Goal: Task Accomplishment & Management: Manage account settings

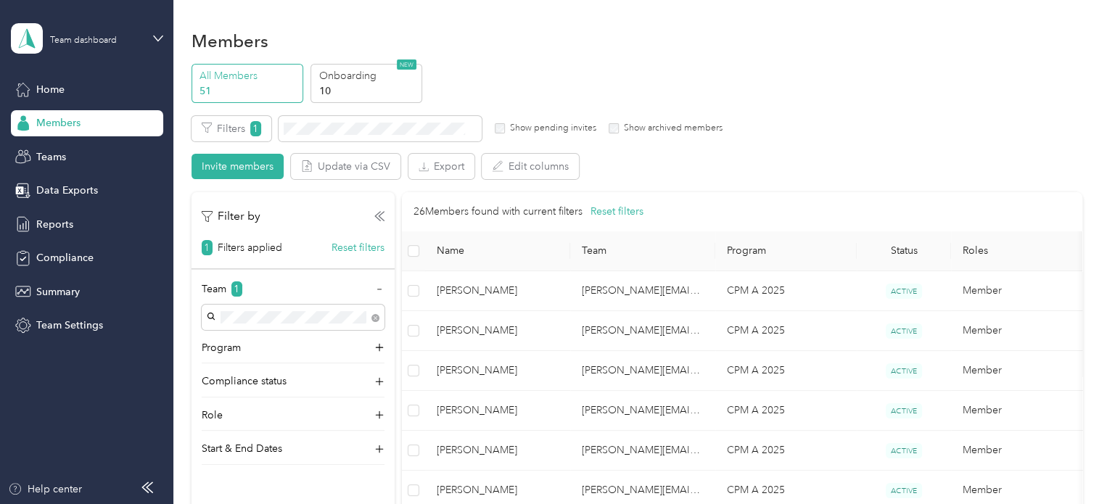
scroll to position [218, 0]
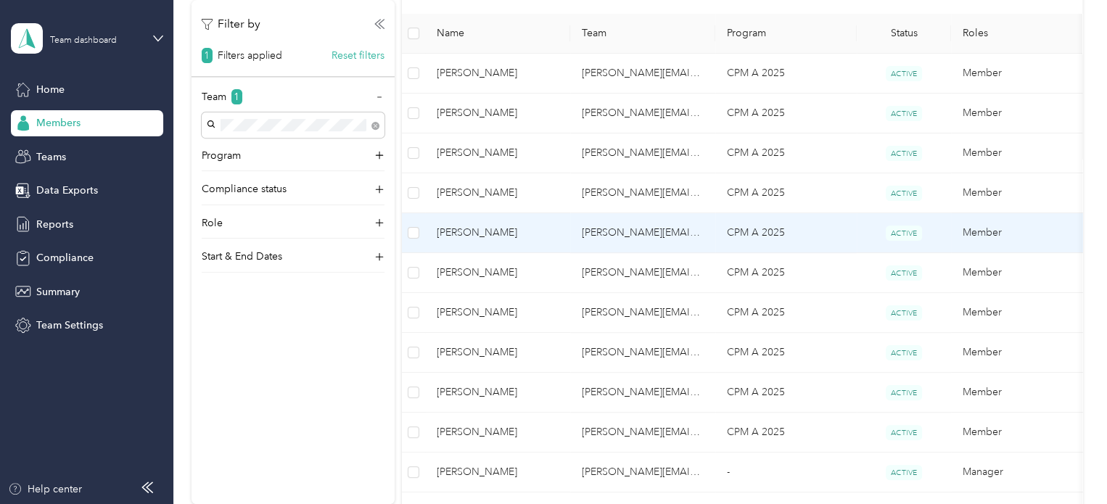
click at [496, 243] on td "[PERSON_NAME]" at bounding box center [497, 233] width 145 height 40
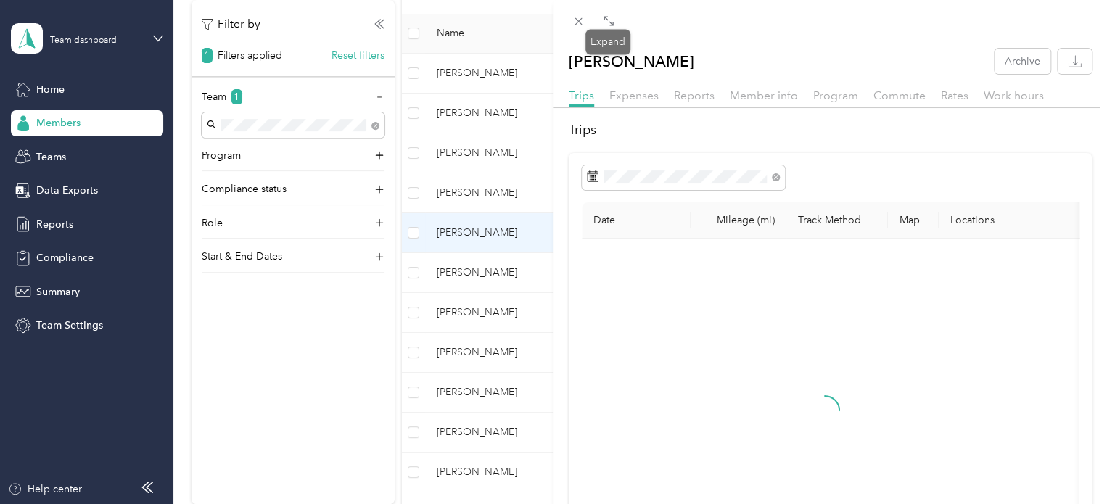
drag, startPoint x: 607, startPoint y: 21, endPoint x: 509, endPoint y: 83, distance: 115.5
click at [607, 21] on icon at bounding box center [609, 21] width 12 height 12
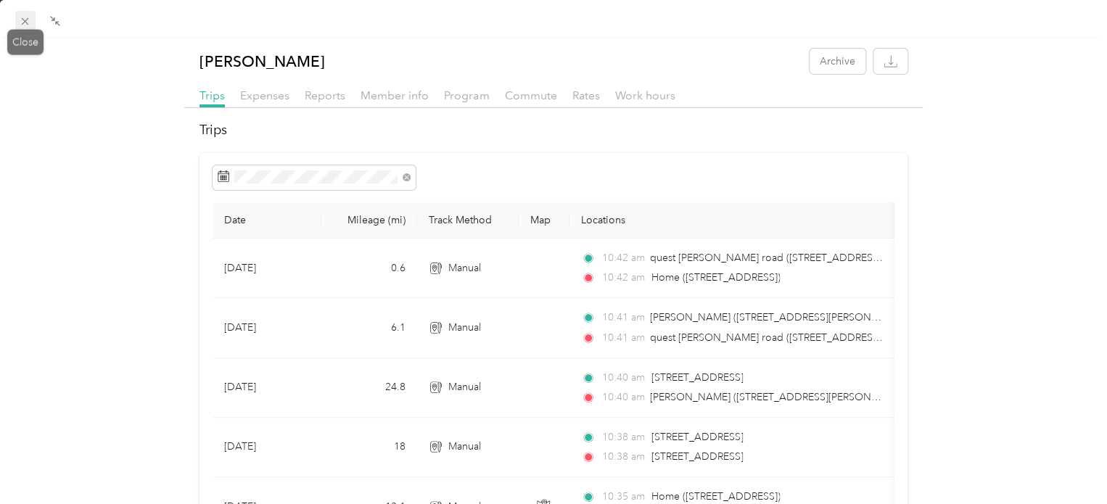
click at [17, 22] on span at bounding box center [25, 21] width 20 height 20
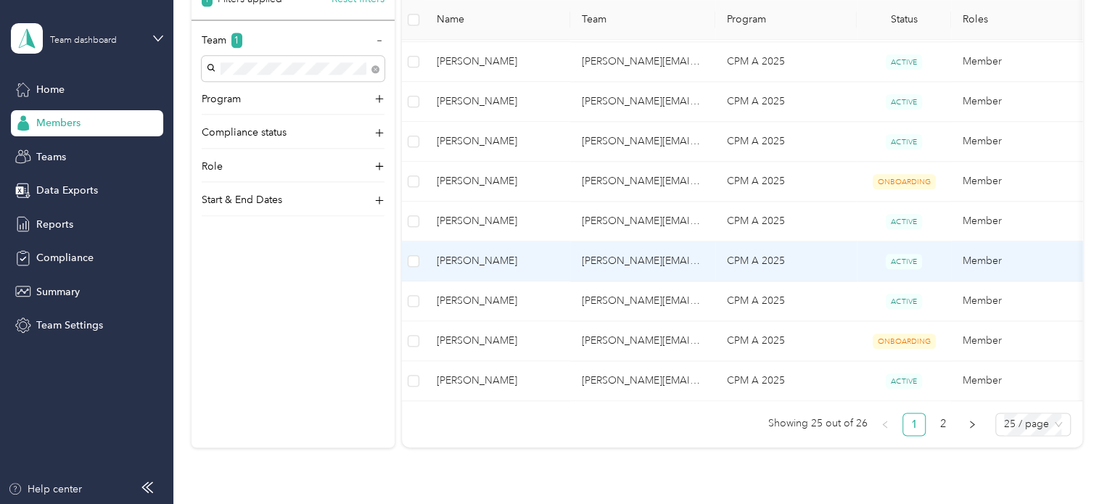
scroll to position [871, 0]
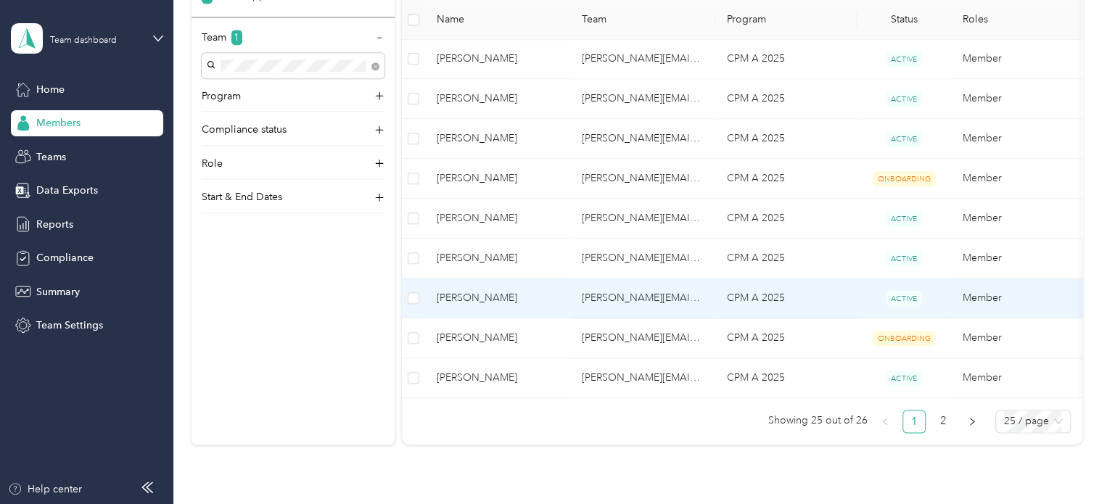
click at [488, 295] on span "[PERSON_NAME]" at bounding box center [498, 298] width 122 height 16
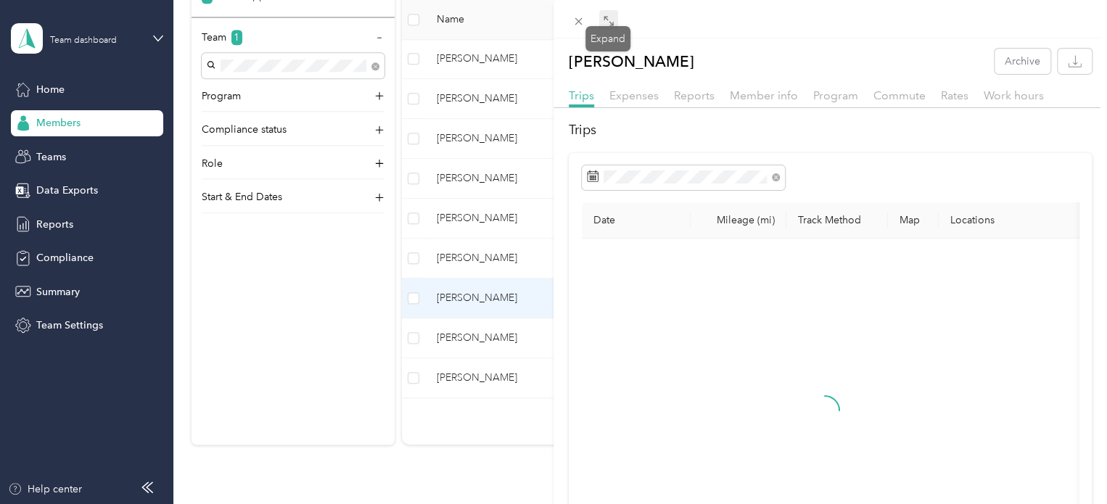
click at [607, 22] on icon at bounding box center [609, 21] width 12 height 12
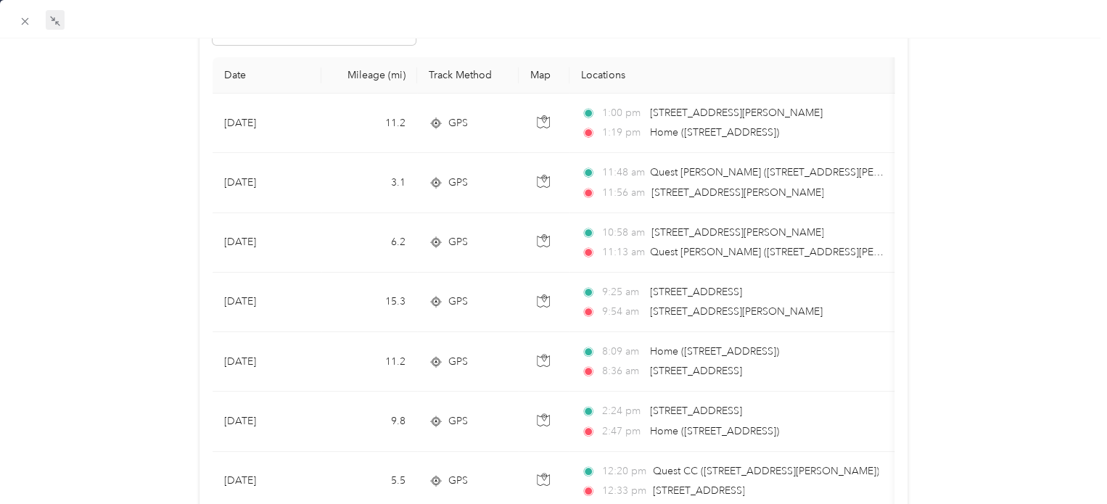
scroll to position [145, 0]
